Goal: Task Accomplishment & Management: Manage account settings

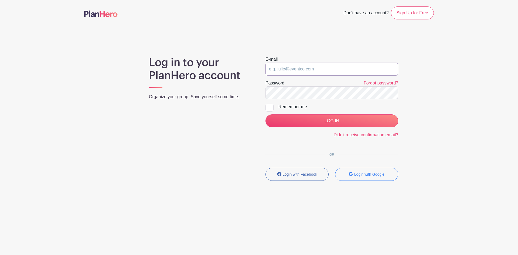
click at [277, 69] on input "email" at bounding box center [331, 69] width 133 height 13
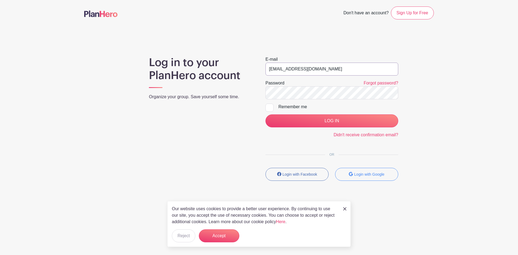
type input "[EMAIL_ADDRESS][DOMAIN_NAME]"
click at [219, 93] on div "Log in to your PlanHero account Organize your group. Save yourself some time. E…" at bounding box center [259, 120] width 350 height 129
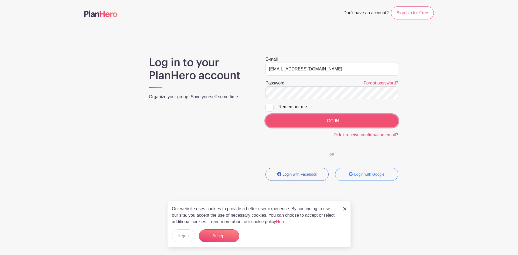
click at [331, 117] on input "LOG IN" at bounding box center [331, 120] width 133 height 13
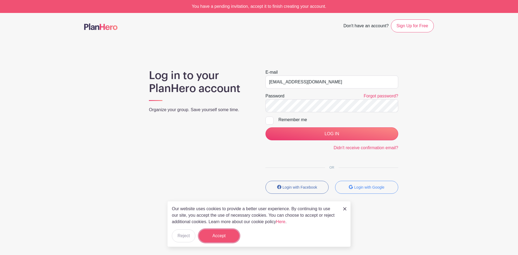
click at [229, 237] on button "Accept" at bounding box center [219, 235] width 40 height 13
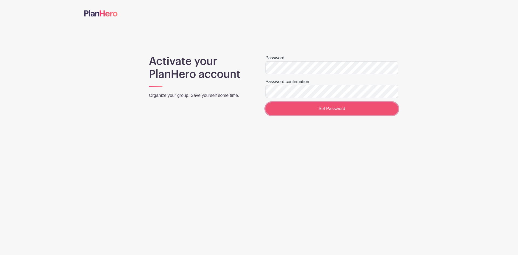
click at [363, 114] on input "Set Password" at bounding box center [331, 108] width 133 height 13
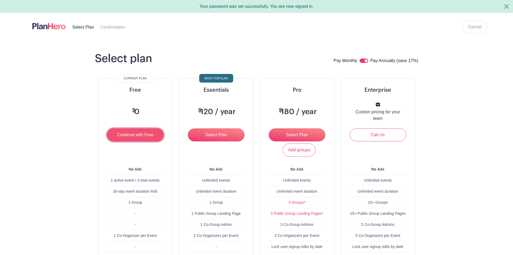
click at [130, 138] on input "Continue with Free" at bounding box center [135, 134] width 57 height 13
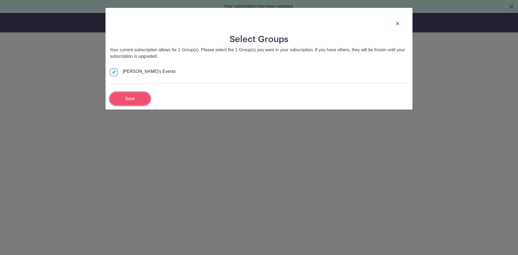
click at [132, 96] on input "Save" at bounding box center [130, 98] width 40 height 13
